Goal: Task Accomplishment & Management: Complete application form

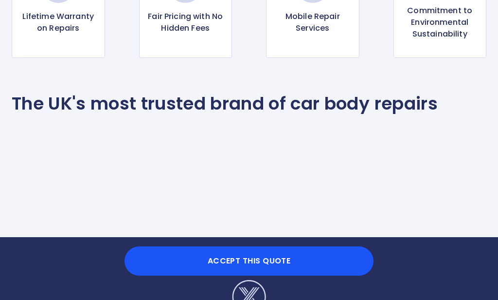
scroll to position [837, 0]
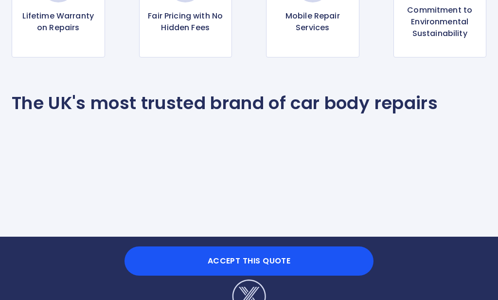
click at [268, 275] on button "Accept this Quote" at bounding box center [248, 260] width 249 height 29
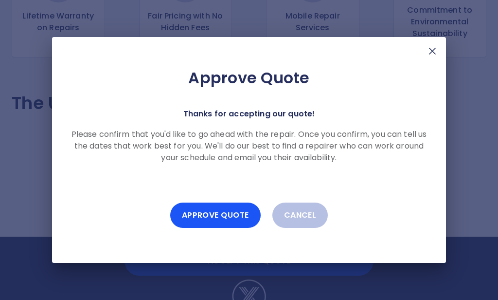
click at [224, 228] on button "Approve Quote" at bounding box center [215, 214] width 90 height 25
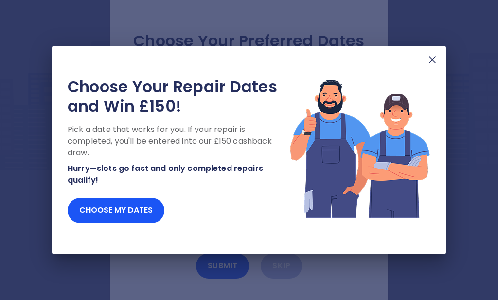
click at [111, 223] on button "Choose my dates" at bounding box center [116, 209] width 97 height 25
click at [433, 66] on img at bounding box center [432, 60] width 12 height 12
click at [121, 223] on button "Choose my dates" at bounding box center [116, 209] width 97 height 25
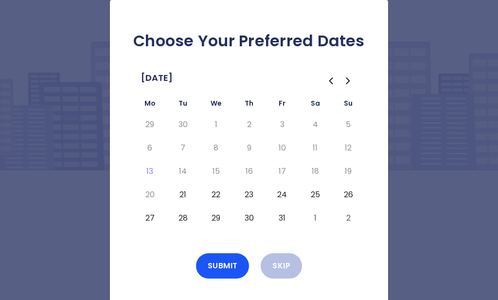
click at [278, 202] on button "24" at bounding box center [282, 195] width 18 height 16
click at [220, 278] on button "Submit" at bounding box center [222, 265] width 53 height 25
